Goal: Find contact information: Find contact information

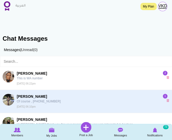
click at [121, 99] on p "Of course , [PHONE_NUMBER]" at bounding box center [75, 101] width 117 height 5
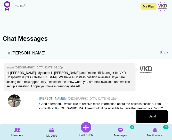
scroll to position [186, 0]
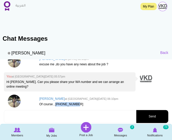
drag, startPoint x: 79, startPoint y: 97, endPoint x: 56, endPoint y: 98, distance: 22.8
click at [56, 102] on p "Of course , [PHONE_NUMBER]" at bounding box center [102, 104] width 127 height 4
copy p "[PHONE_NUMBER]"
drag, startPoint x: 11, startPoint y: 79, endPoint x: 78, endPoint y: 82, distance: 67.6
click at [103, 102] on p "Of course , [PHONE_NUMBER]" at bounding box center [102, 104] width 127 height 4
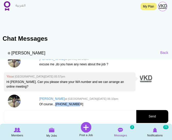
click at [122, 131] on img at bounding box center [120, 129] width 5 height 5
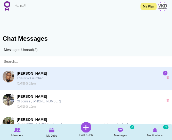
click at [68, 77] on p "This is WA number" at bounding box center [75, 78] width 117 height 5
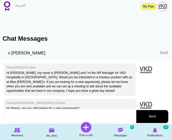
scroll to position [98, 0]
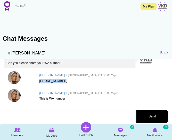
drag, startPoint x: 63, startPoint y: 79, endPoint x: 38, endPoint y: 80, distance: 24.8
click at [38, 80] on div "Sherrly Varona at Tue, Sep 09th, 2025 06:22pm +447746548826" at bounding box center [103, 78] width 132 height 14
copy p "[PHONE_NUMBER]"
click at [7, 8] on img at bounding box center [7, 5] width 6 height 9
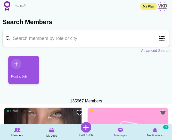
click at [122, 129] on img at bounding box center [120, 129] width 5 height 5
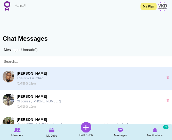
click at [11, 77] on img at bounding box center [9, 77] width 12 height 12
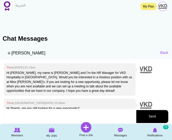
scroll to position [98, 0]
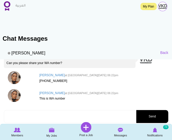
click at [17, 78] on img at bounding box center [14, 77] width 13 height 13
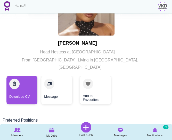
scroll to position [54, 0]
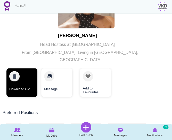
click at [24, 78] on link "Download CV" at bounding box center [21, 82] width 31 height 28
